Goal: Information Seeking & Learning: Learn about a topic

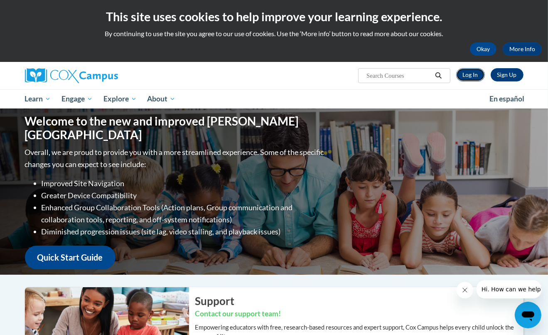
click at [468, 76] on link "Log In" at bounding box center [471, 74] width 29 height 13
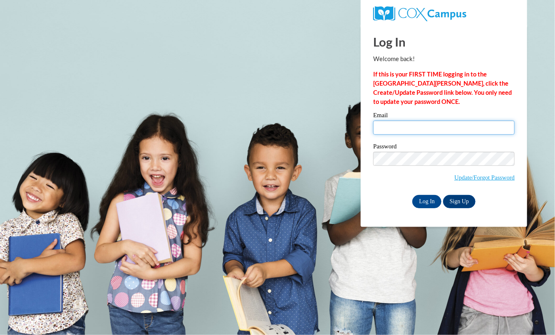
click at [422, 133] on input "Email" at bounding box center [443, 128] width 141 height 14
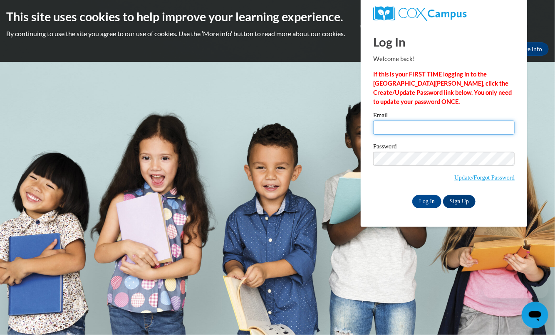
type input "cachaffee@butler.edu"
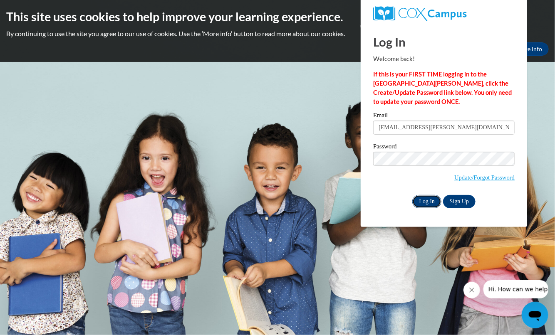
click at [423, 200] on input "Log In" at bounding box center [426, 201] width 29 height 13
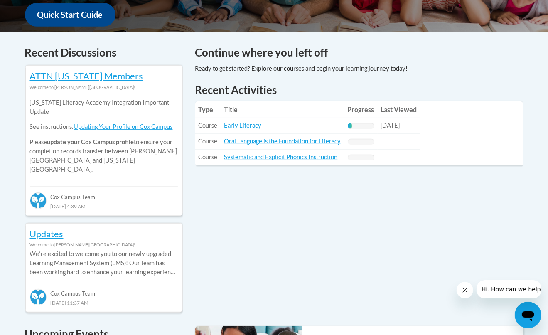
scroll to position [322, 0]
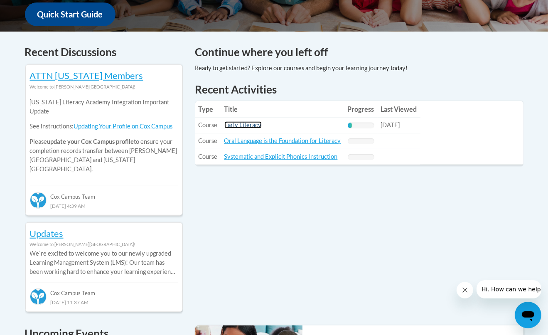
click at [233, 128] on link "Early Literacy" at bounding box center [243, 124] width 37 height 7
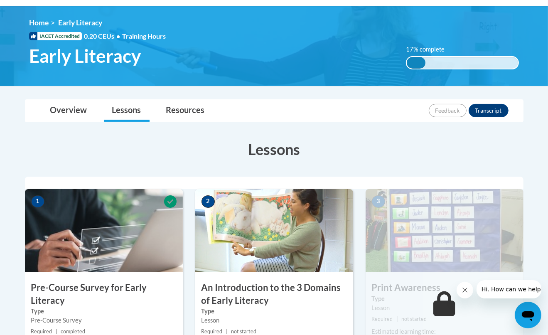
scroll to position [103, 0]
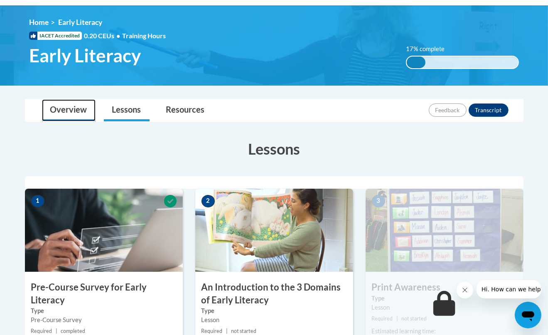
click at [74, 107] on link "Overview" at bounding box center [69, 110] width 54 height 22
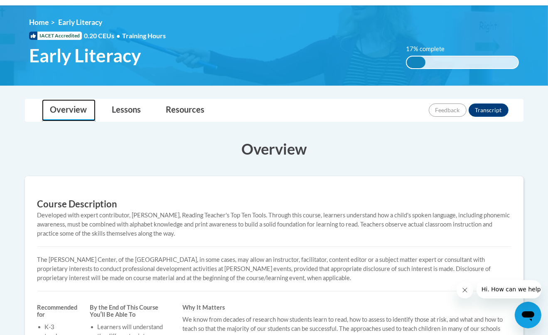
scroll to position [47, 0]
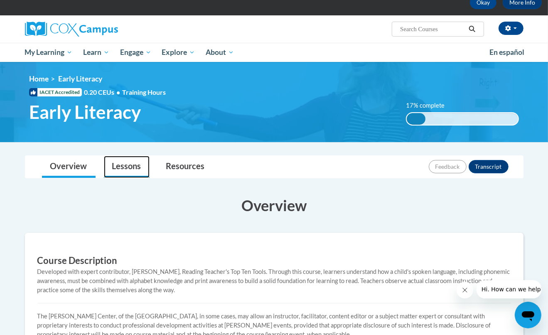
click at [145, 169] on link "Lessons" at bounding box center [127, 167] width 46 height 22
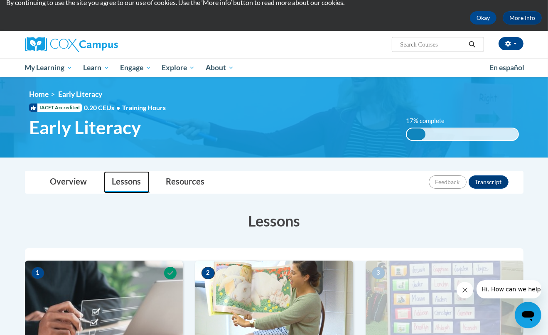
scroll to position [25, 0]
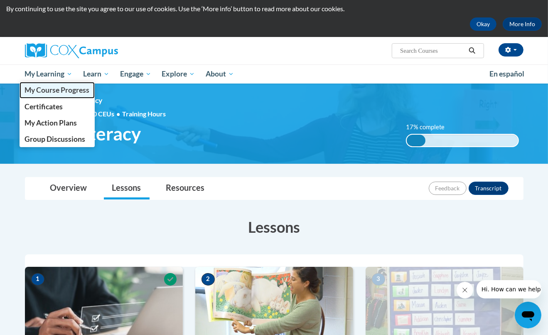
click at [59, 86] on span "My Course Progress" at bounding box center [57, 90] width 65 height 9
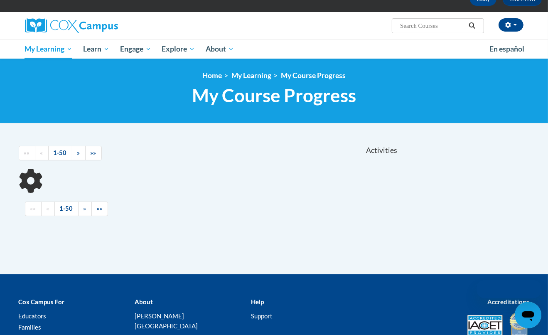
scroll to position [51, 0]
